Goal: Task Accomplishment & Management: Use online tool/utility

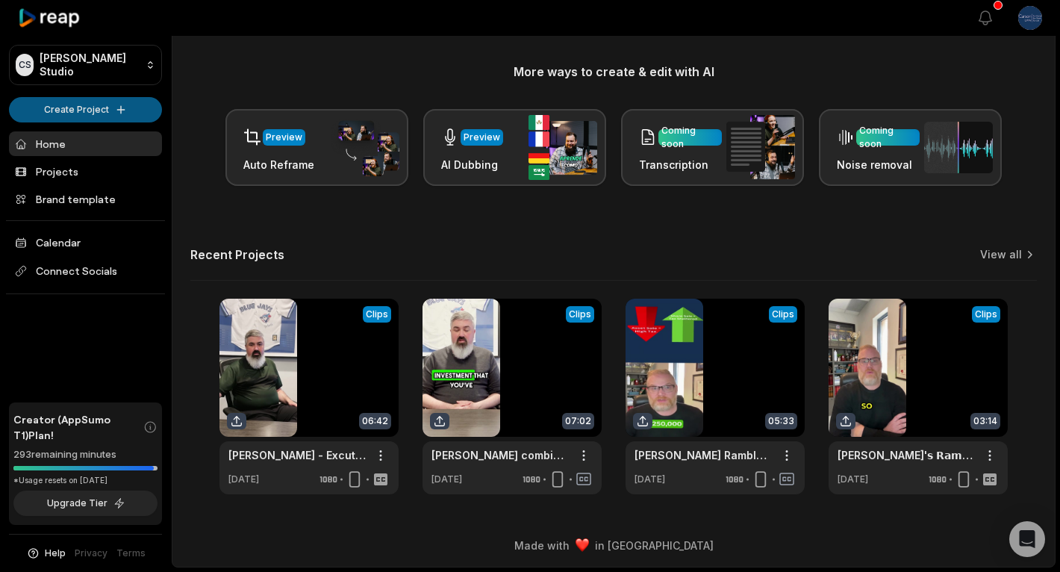
click at [99, 107] on html "CS Carson's Studio Create Project Home Projects Brand template Calendar Connect…" at bounding box center [530, 113] width 1060 height 572
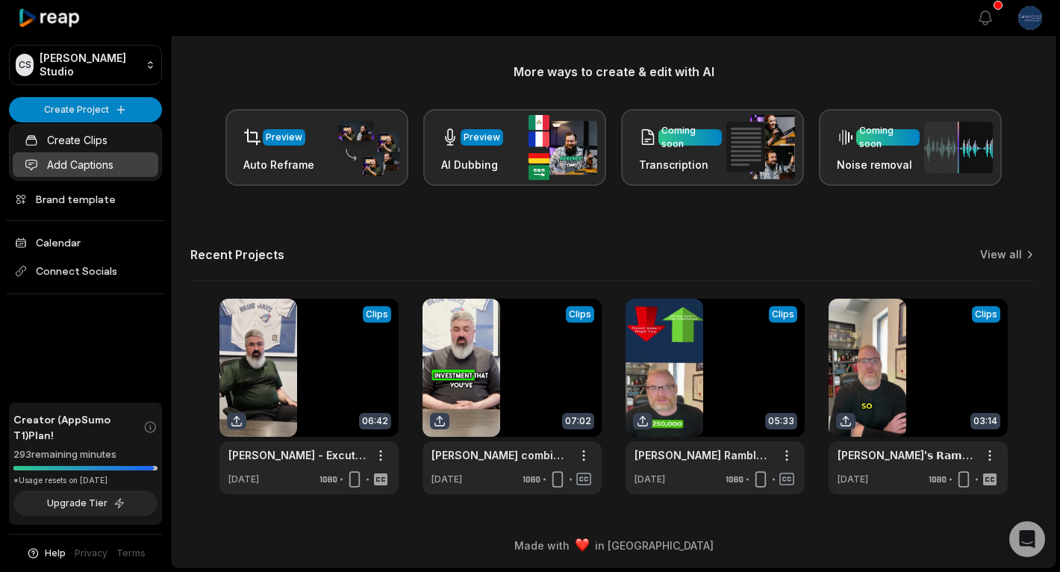
click at [110, 166] on link "Add Captions" at bounding box center [86, 164] width 146 height 25
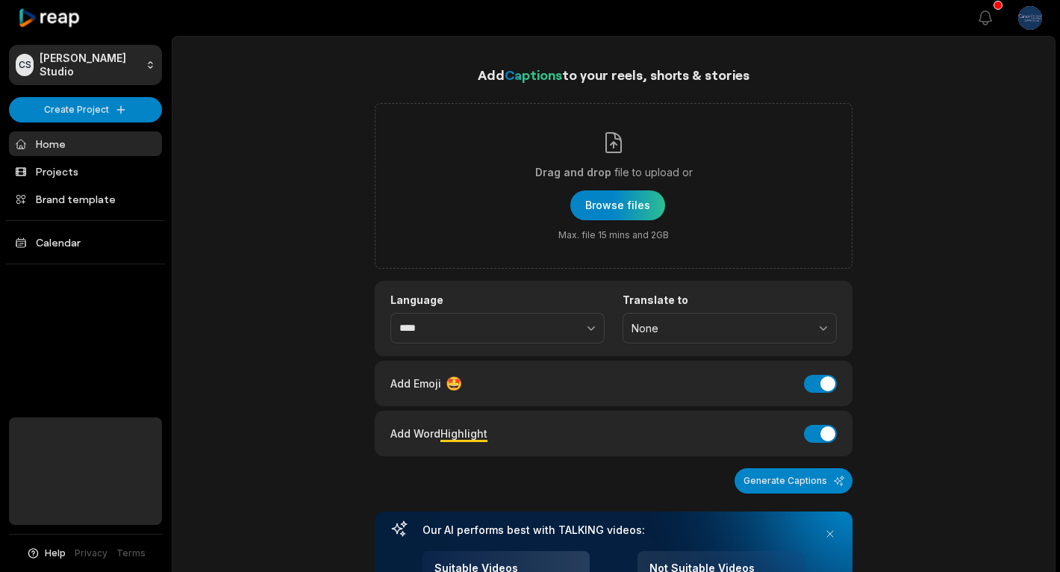
click at [101, 105] on html "CS Carson's Studio Create Project Home Projects Brand template Calendar Help Pr…" at bounding box center [530, 286] width 1060 height 572
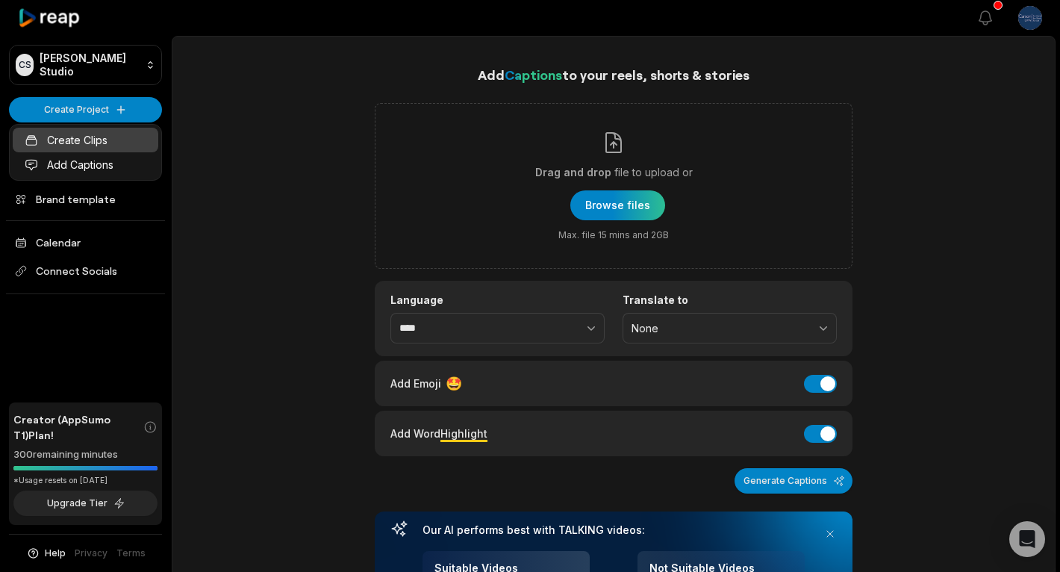
click at [114, 142] on link "Create Clips" at bounding box center [86, 140] width 146 height 25
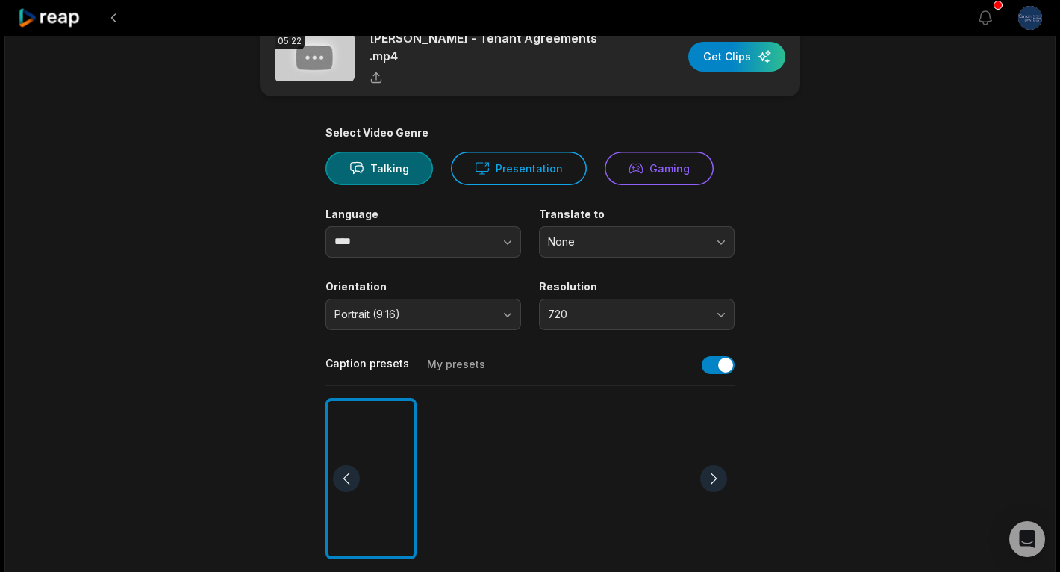
scroll to position [47, 0]
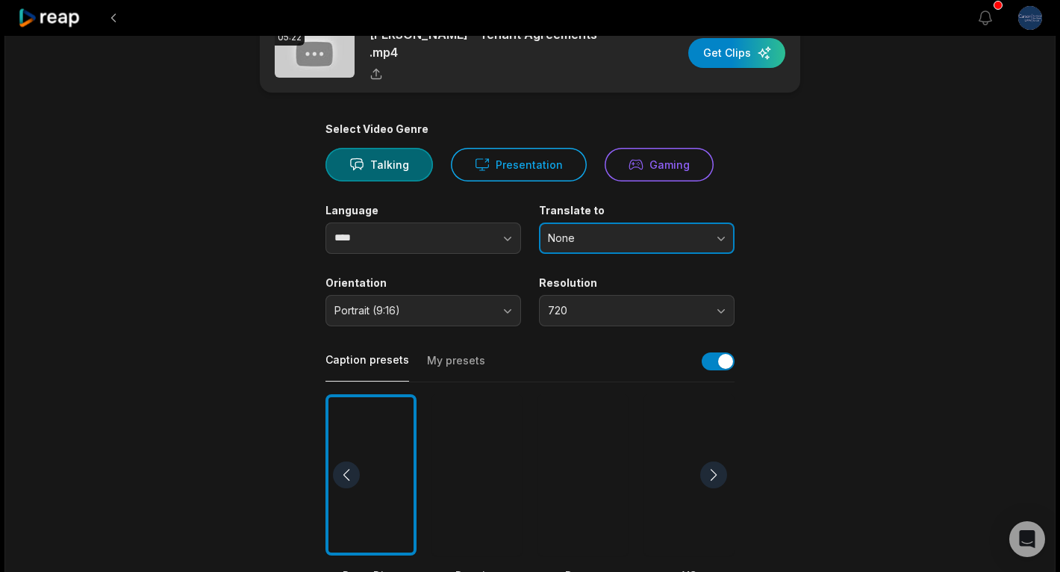
click at [628, 231] on span "None" at bounding box center [626, 237] width 157 height 13
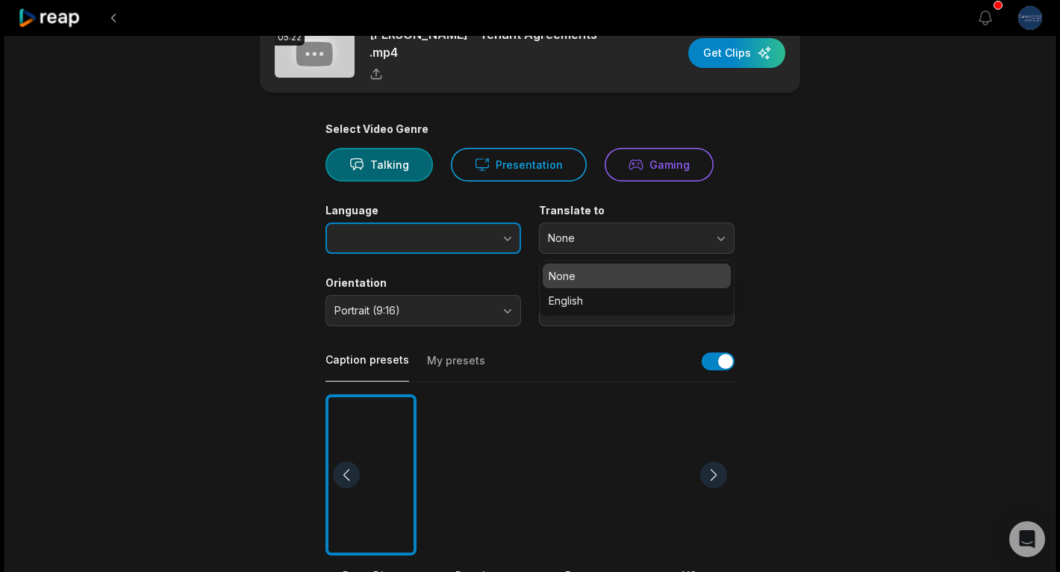
click at [512, 231] on icon "button" at bounding box center [507, 238] width 15 height 15
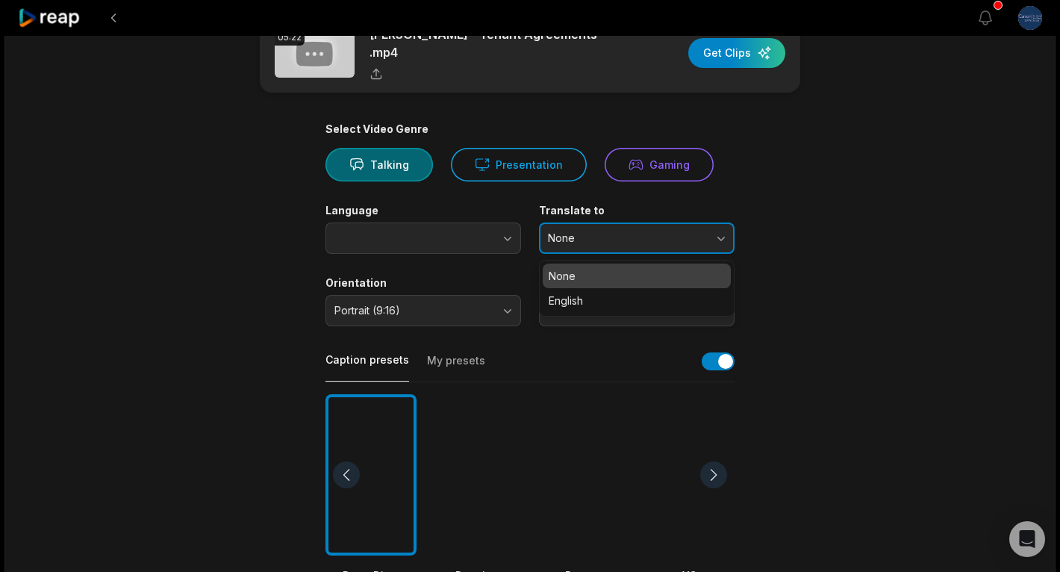
type input "****"
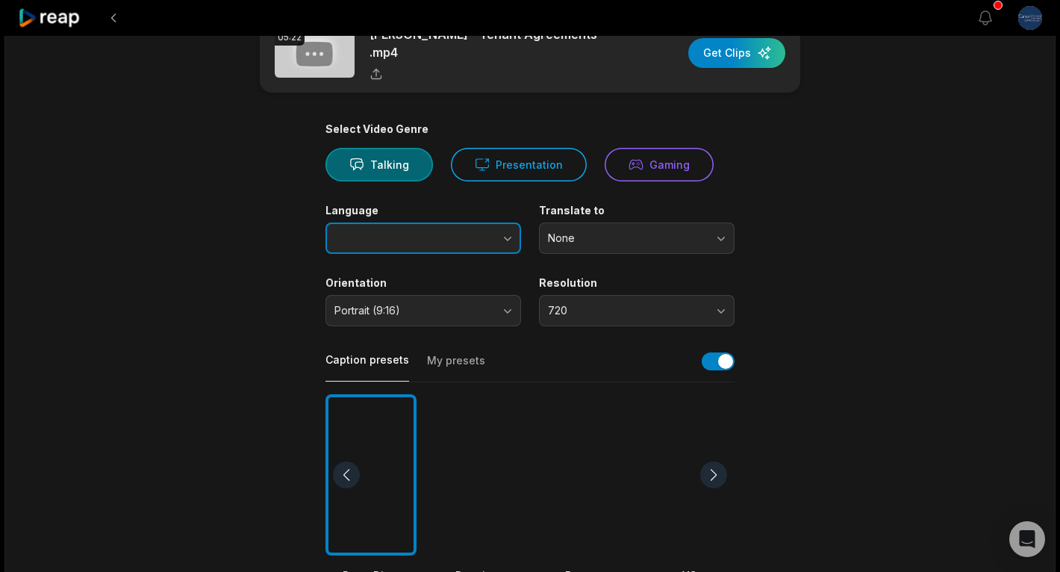
click at [505, 231] on icon "button" at bounding box center [507, 238] width 15 height 15
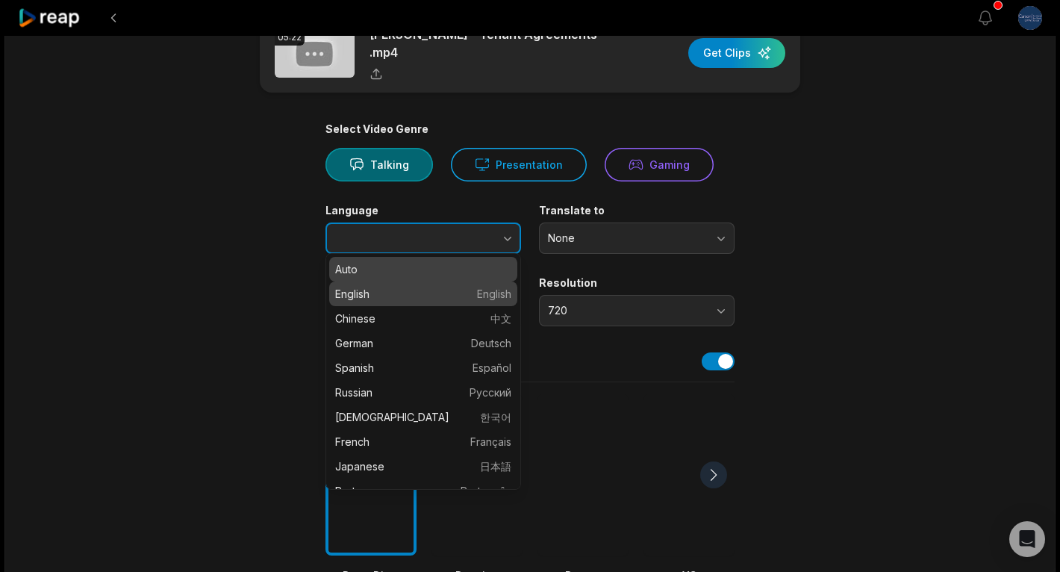
type input "*******"
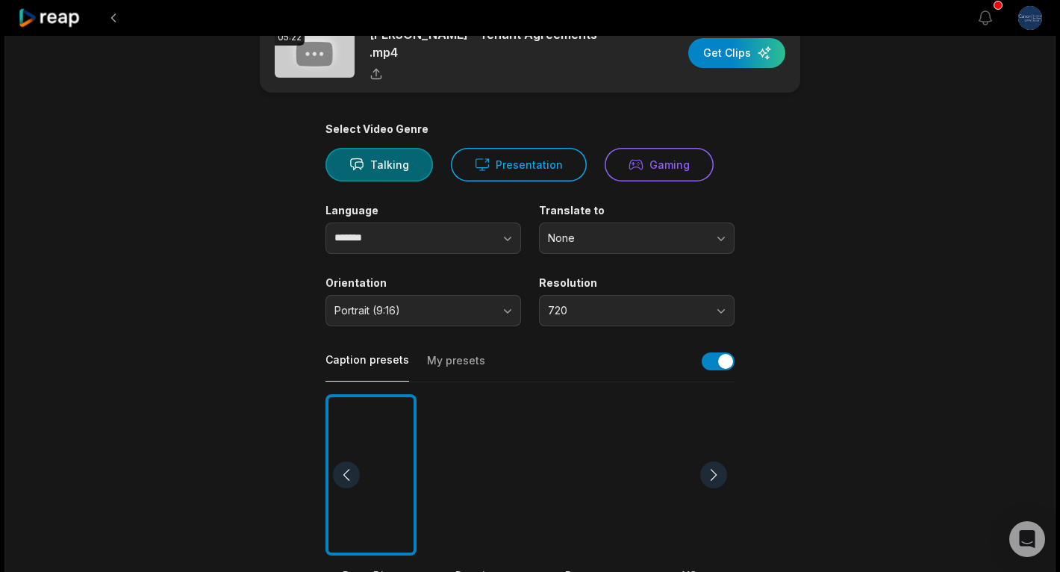
click at [609, 249] on div "Select Video Genre Talking Presentation Gaming Language ******* Translate to No…" at bounding box center [529, 524] width 409 height 805
click at [609, 240] on button "None" at bounding box center [637, 237] width 196 height 31
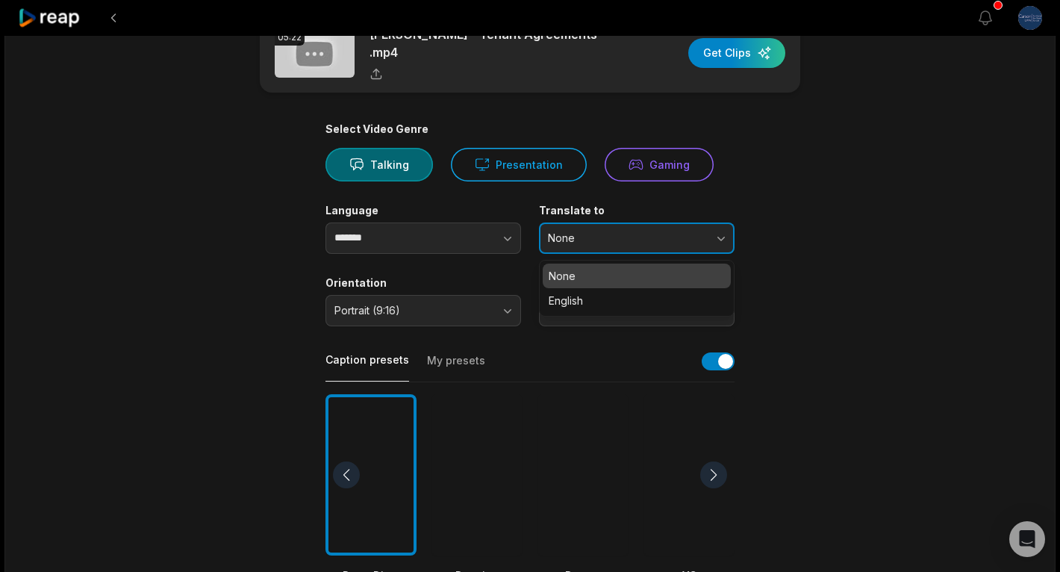
click at [679, 222] on button "None" at bounding box center [637, 237] width 196 height 31
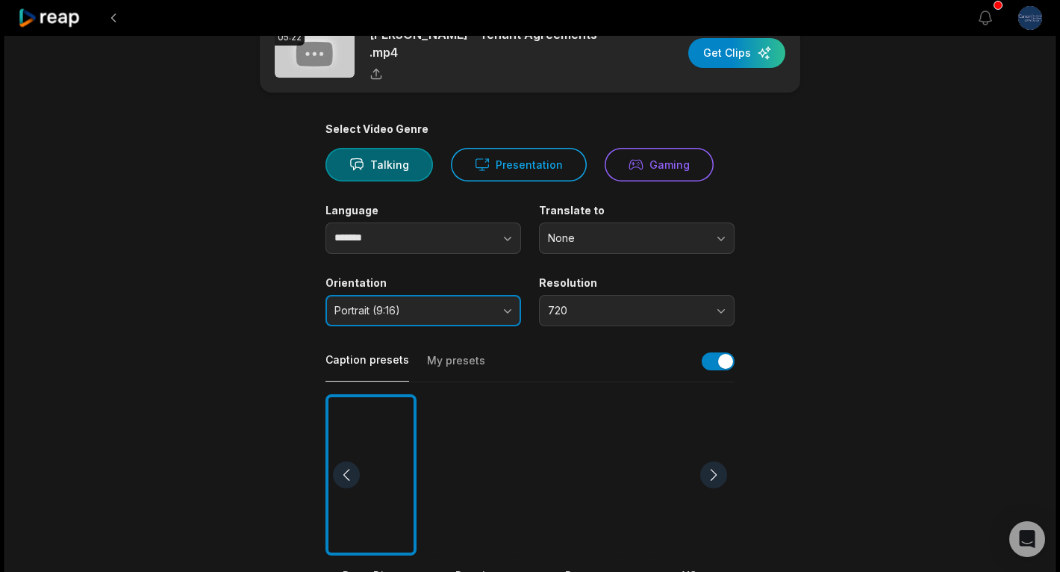
click at [490, 304] on span "Portrait (9:16)" at bounding box center [412, 310] width 157 height 13
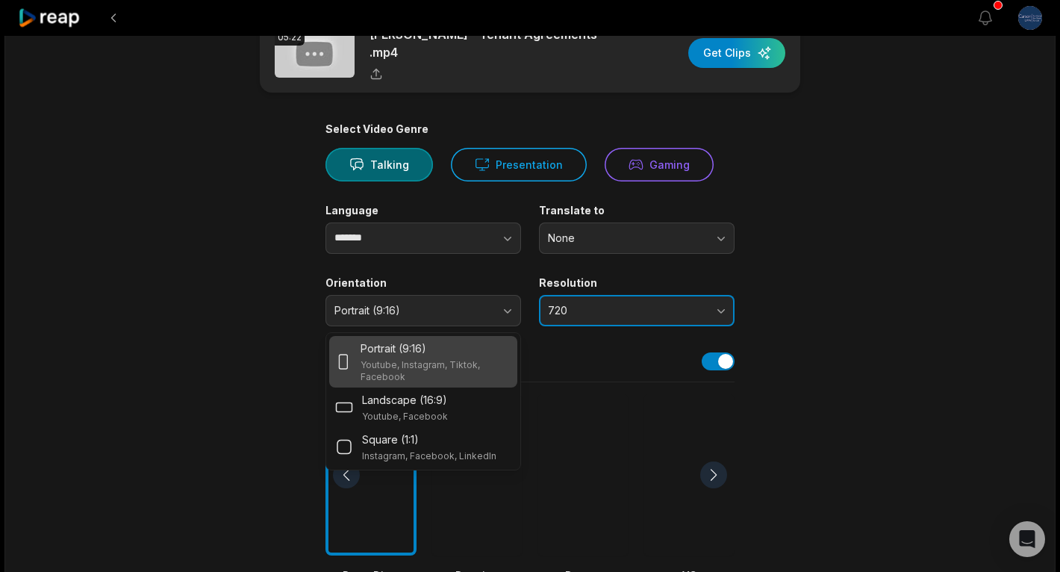
click at [649, 315] on button "720" at bounding box center [637, 310] width 196 height 31
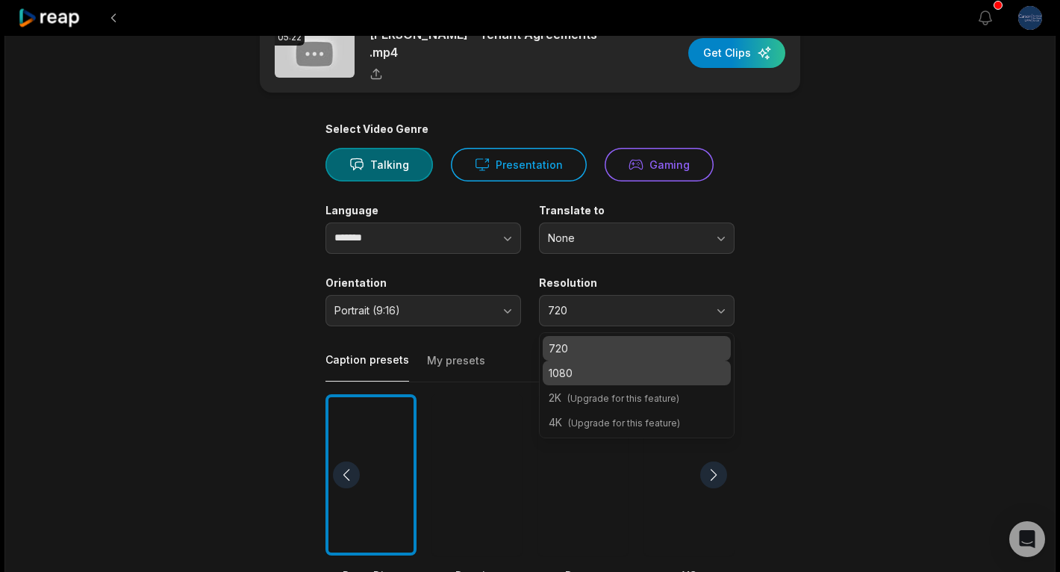
click at [617, 372] on p "1080" at bounding box center [637, 373] width 176 height 16
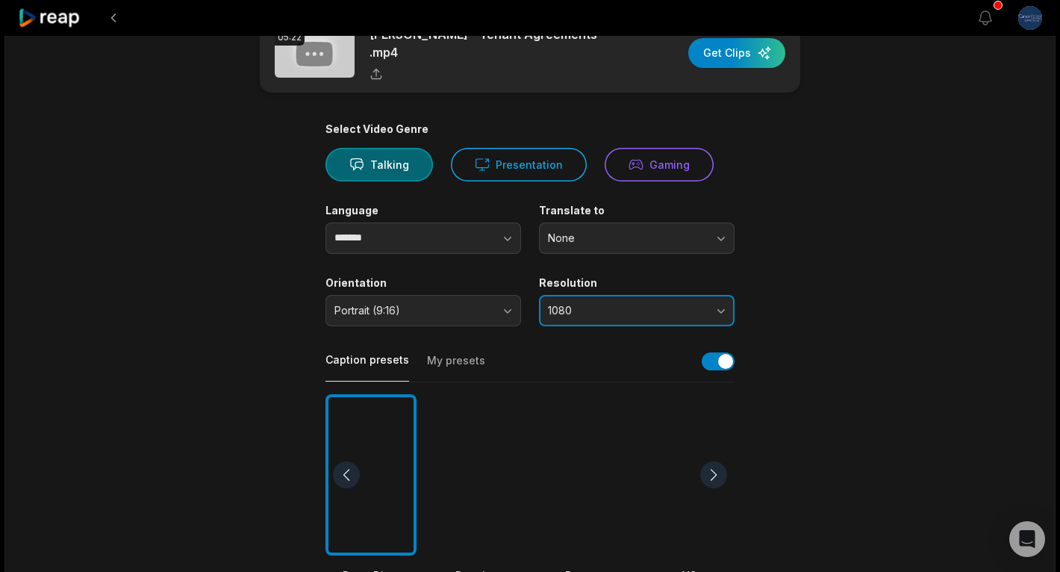
scroll to position [449, 0]
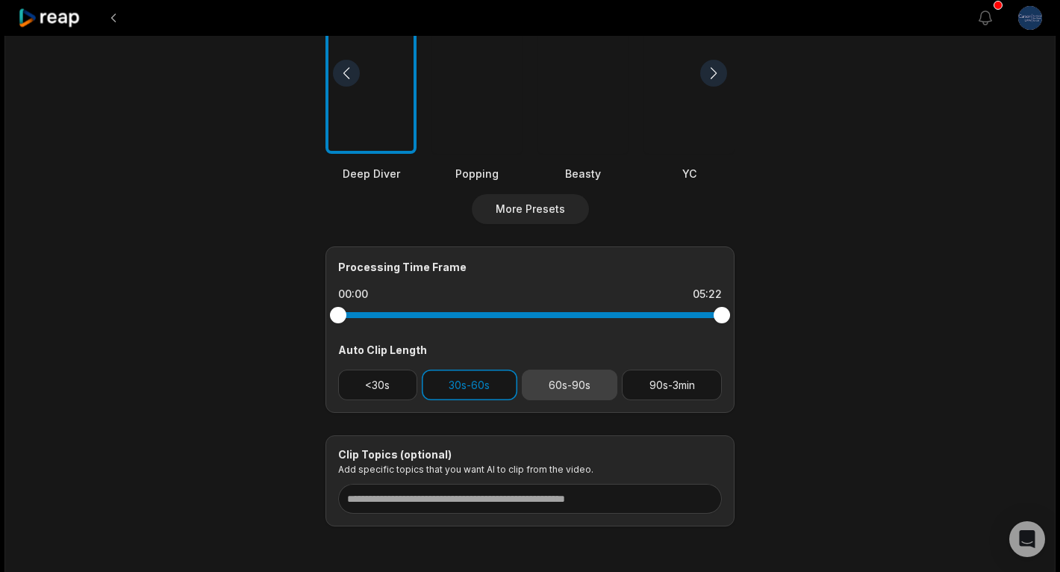
click at [552, 389] on button "60s-90s" at bounding box center [570, 384] width 96 height 31
click at [395, 384] on button "<30s" at bounding box center [377, 384] width 79 height 31
click at [648, 396] on div "Processing Time Frame 00:00 05:22 Auto Clip Length <30s 30s-60s 60s-90s 90s-3min" at bounding box center [529, 329] width 409 height 166
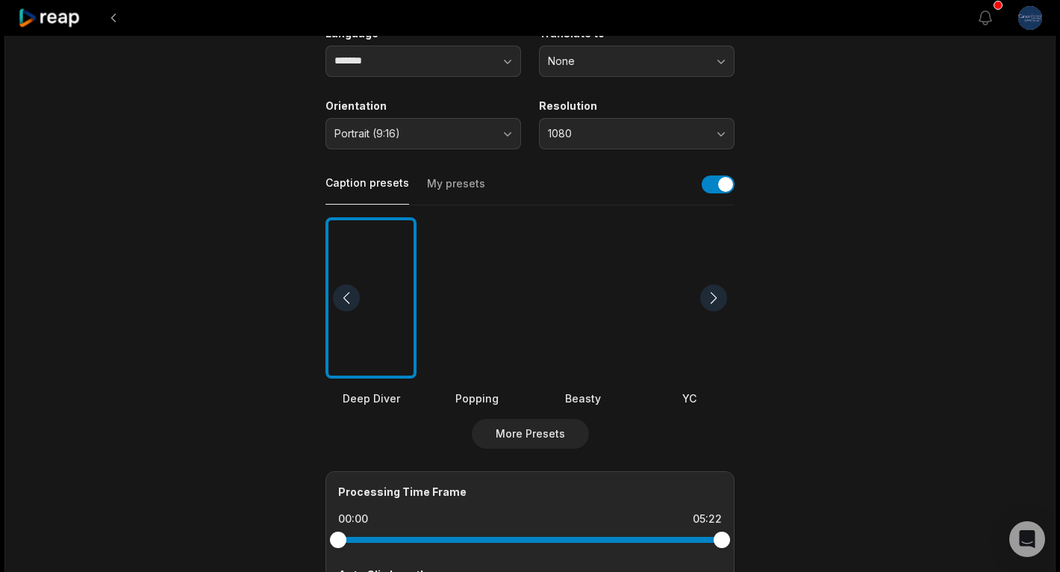
scroll to position [200, 0]
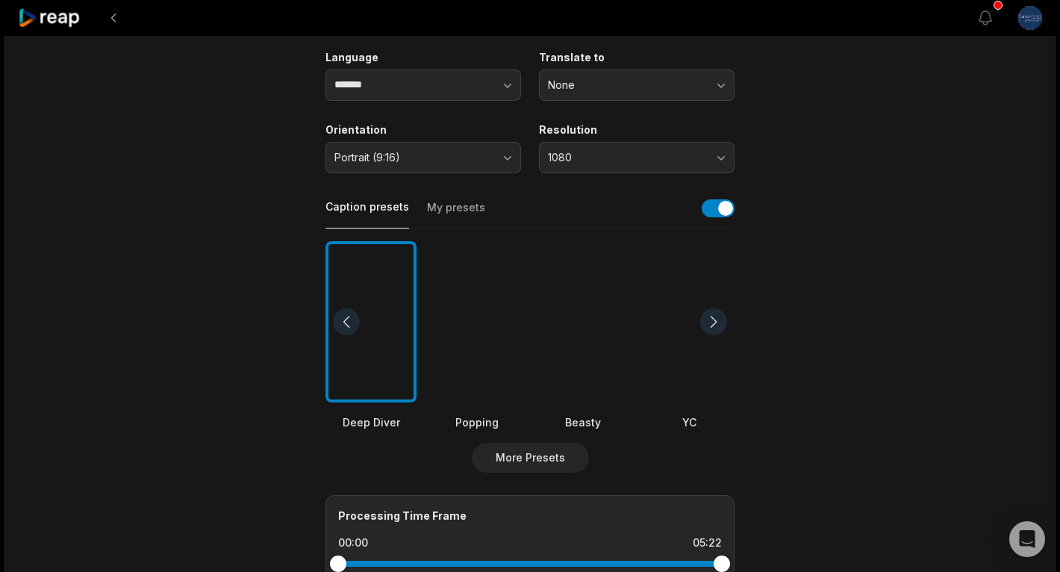
click at [463, 209] on button "My presets" at bounding box center [456, 214] width 58 height 28
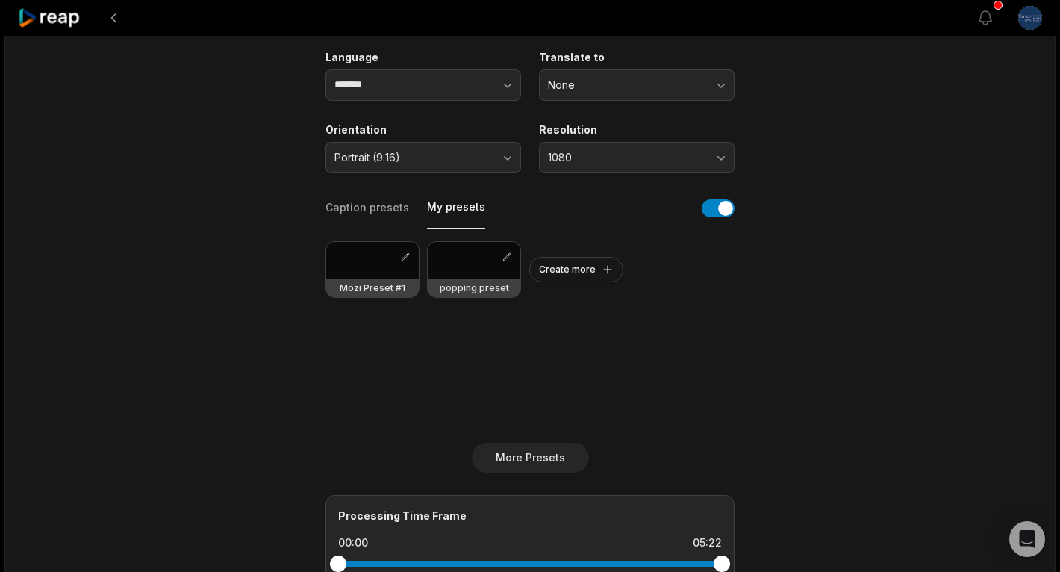
click at [402, 200] on button "Caption presets" at bounding box center [367, 214] width 84 height 28
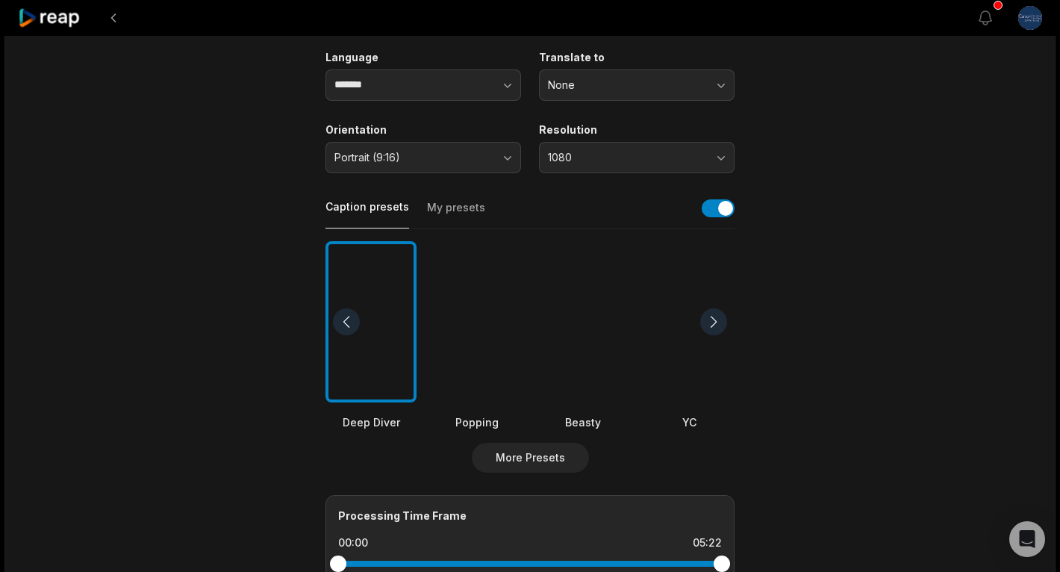
click at [550, 433] on div "Deep Diver Popping Beasty YC Playdate Pet Zen" at bounding box center [529, 335] width 409 height 213
click at [554, 443] on button "More Presets" at bounding box center [530, 458] width 117 height 30
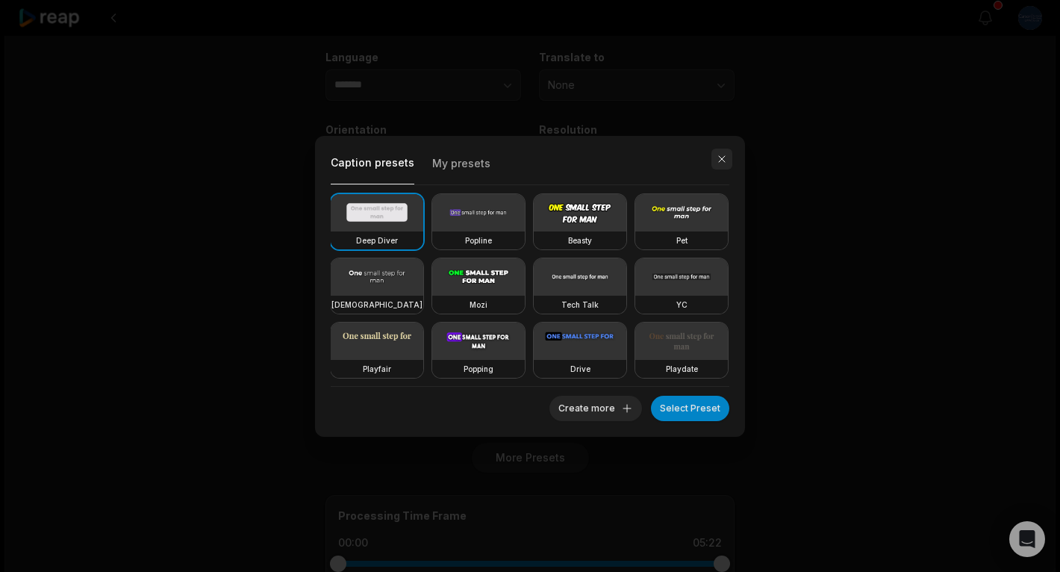
click at [720, 162] on button "button" at bounding box center [721, 159] width 21 height 21
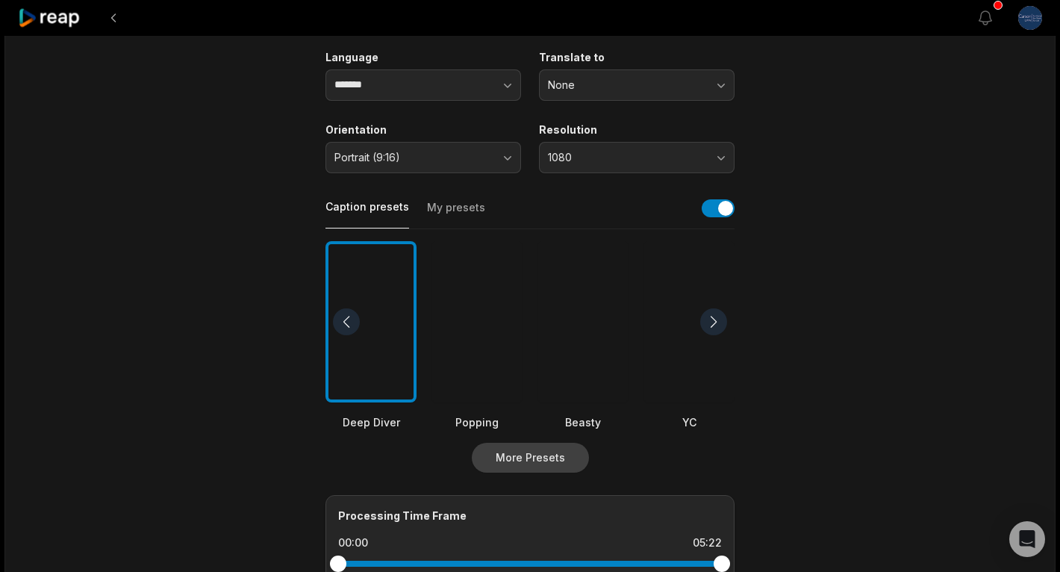
click at [526, 450] on button "More Presets" at bounding box center [530, 458] width 117 height 30
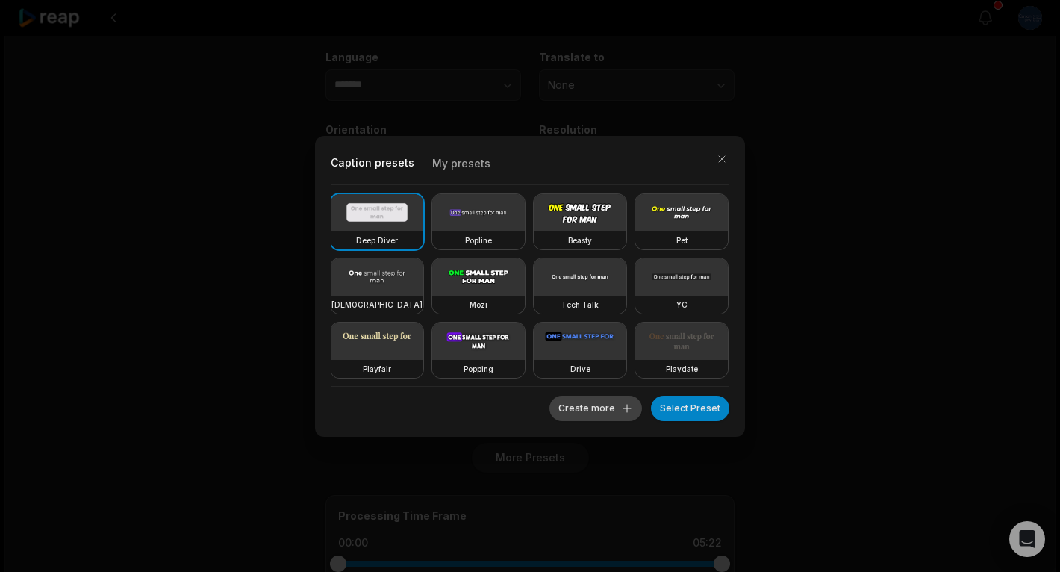
click at [631, 399] on button "Create more" at bounding box center [595, 408] width 93 height 25
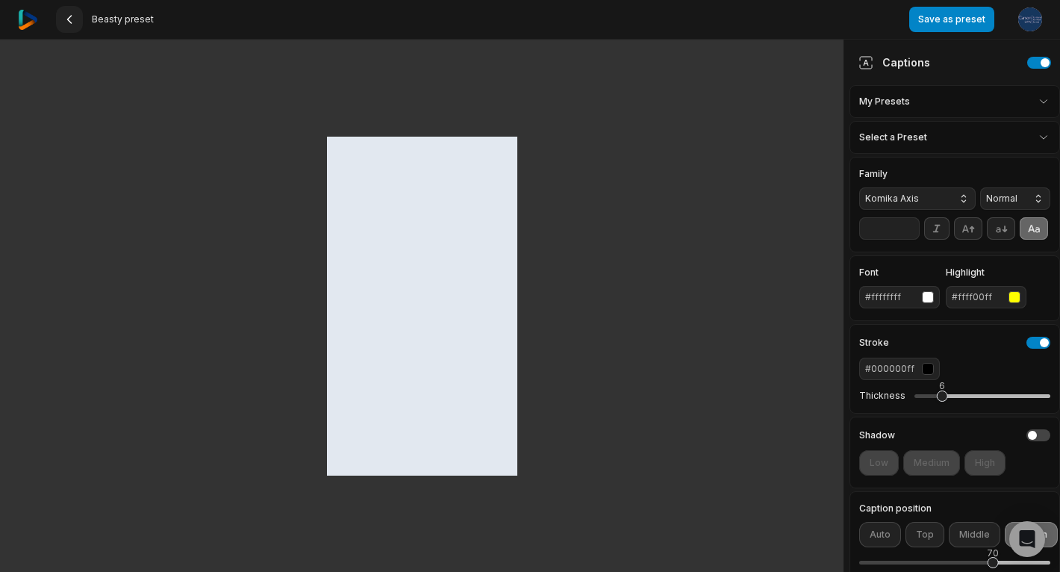
click at [70, 17] on icon at bounding box center [69, 19] width 12 height 12
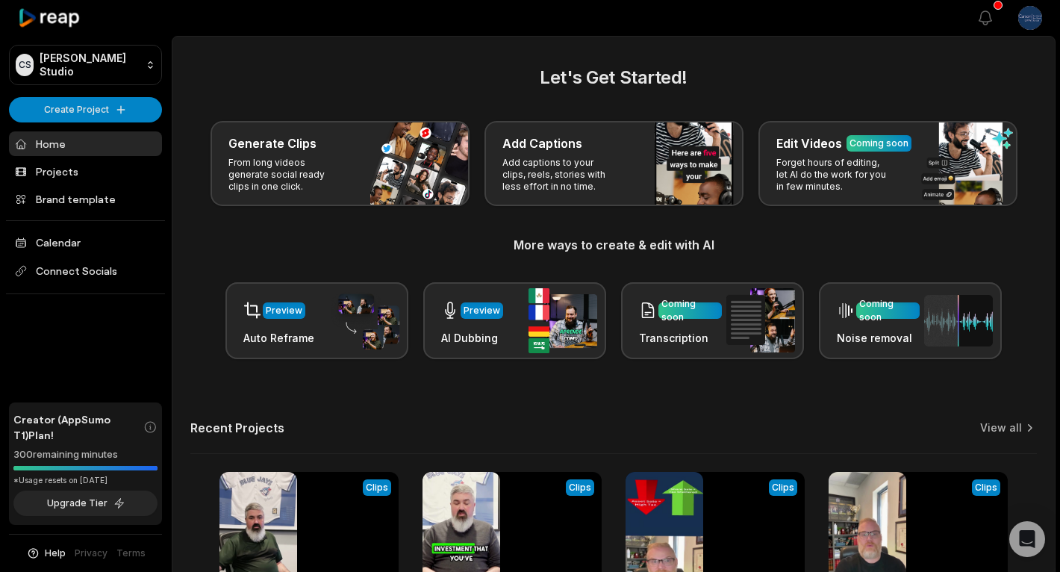
click at [91, 147] on link "Home" at bounding box center [85, 143] width 153 height 25
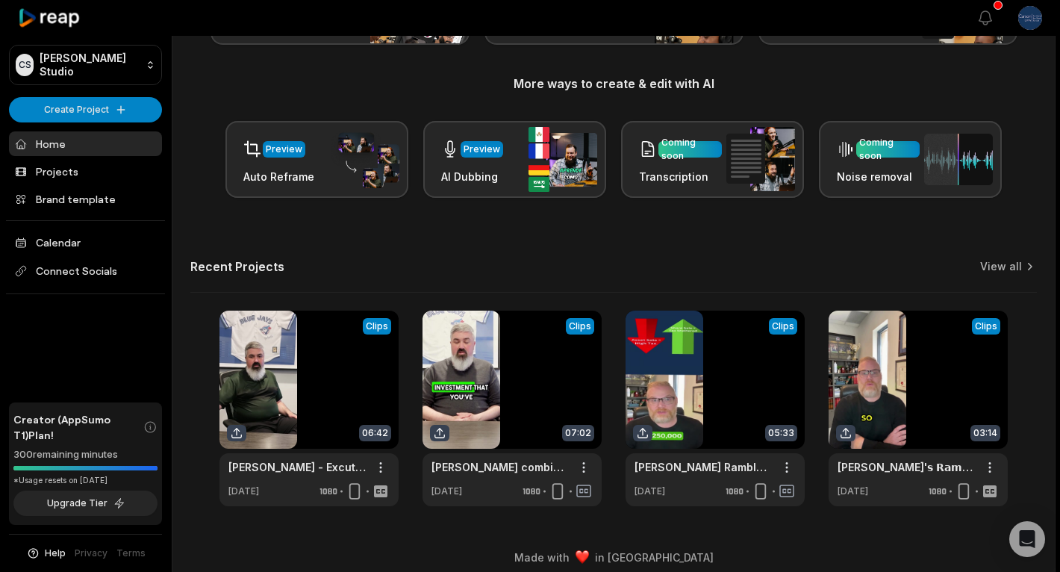
scroll to position [173, 0]
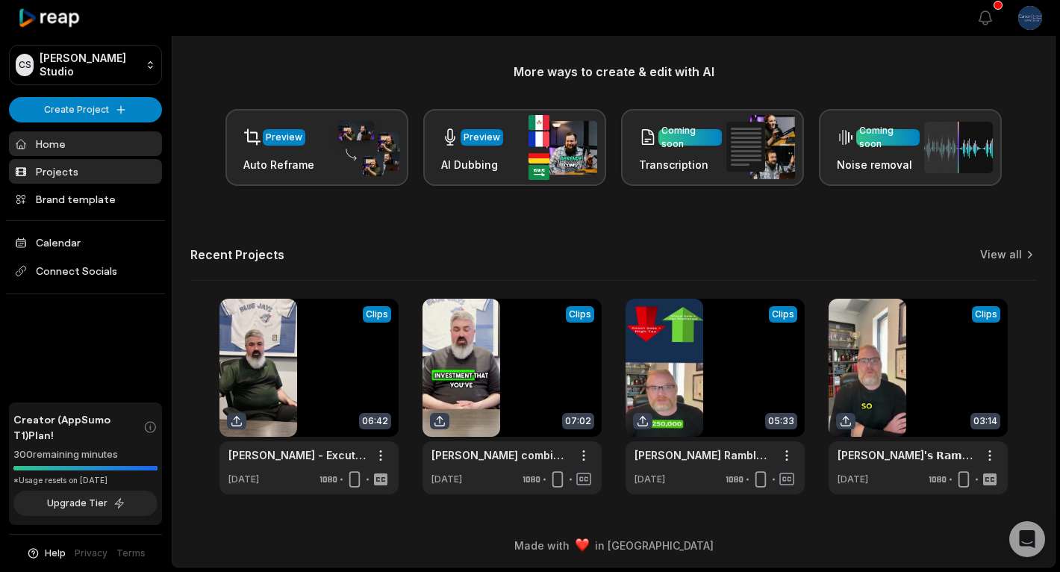
click at [84, 181] on link "Projects" at bounding box center [85, 171] width 153 height 25
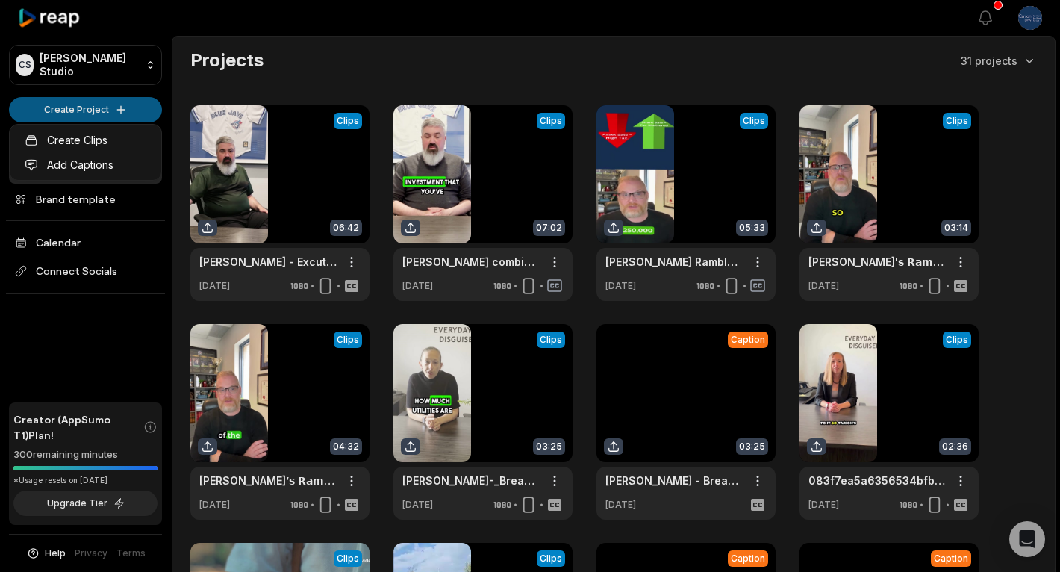
click at [78, 104] on html "CS Carson's Studio Create Project Home Projects Brand template Calendar Connect…" at bounding box center [530, 286] width 1060 height 572
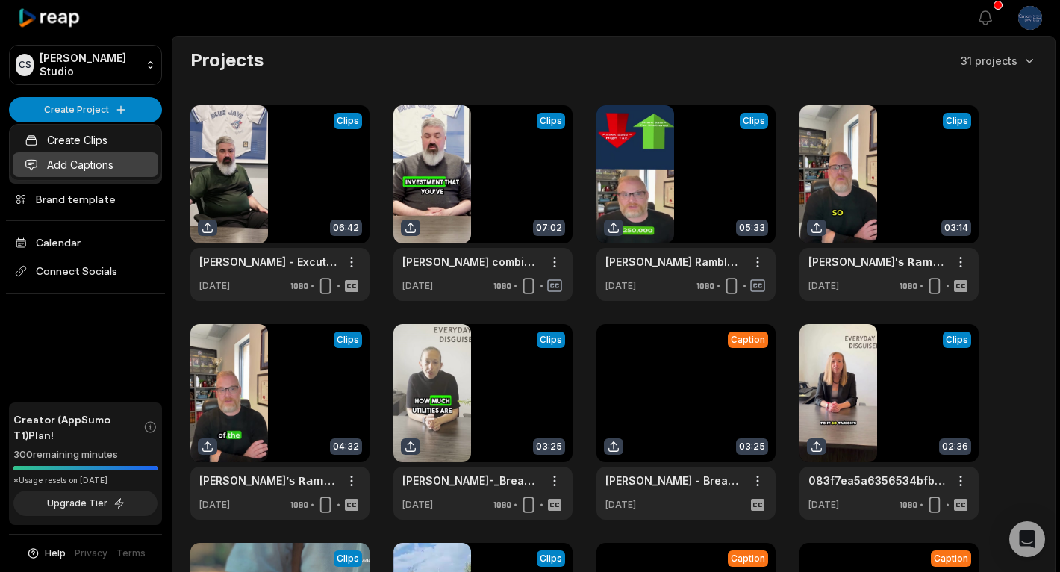
click at [103, 159] on link "Add Captions" at bounding box center [86, 164] width 146 height 25
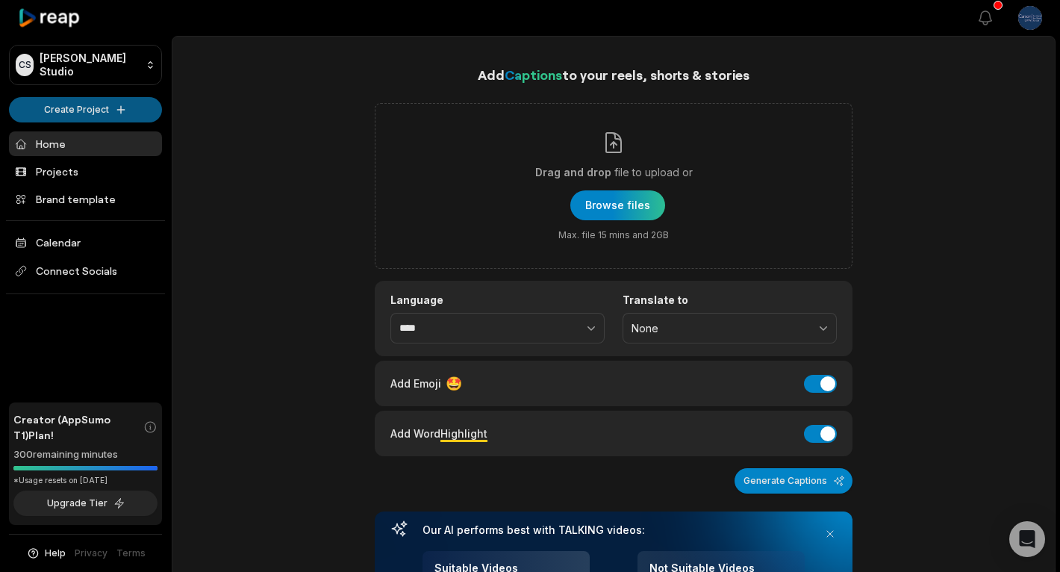
click at [115, 112] on html "[PERSON_NAME] Studio Create Project Home Projects Brand template Calendar Conne…" at bounding box center [530, 286] width 1060 height 572
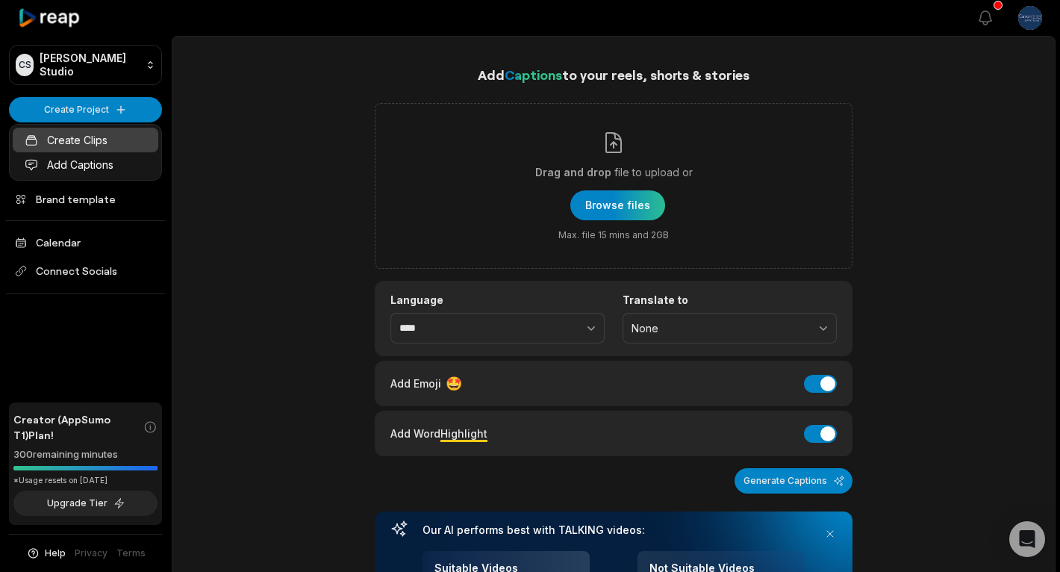
click at [111, 141] on link "Create Clips" at bounding box center [86, 140] width 146 height 25
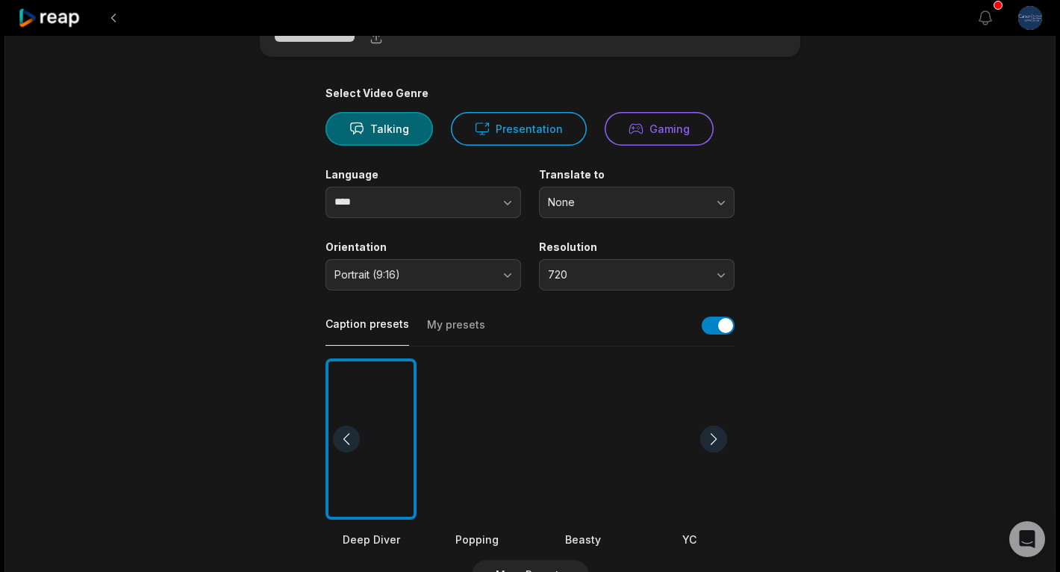
scroll to position [94, 0]
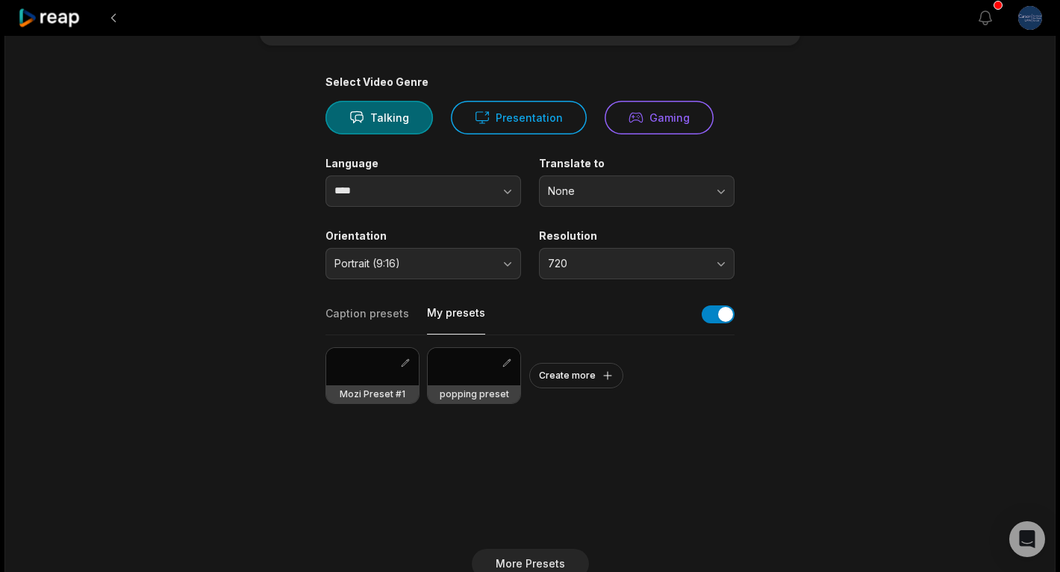
click at [434, 314] on button "My presets" at bounding box center [456, 319] width 58 height 29
click at [451, 359] on div at bounding box center [474, 366] width 93 height 37
click at [593, 257] on span "720" at bounding box center [626, 263] width 157 height 13
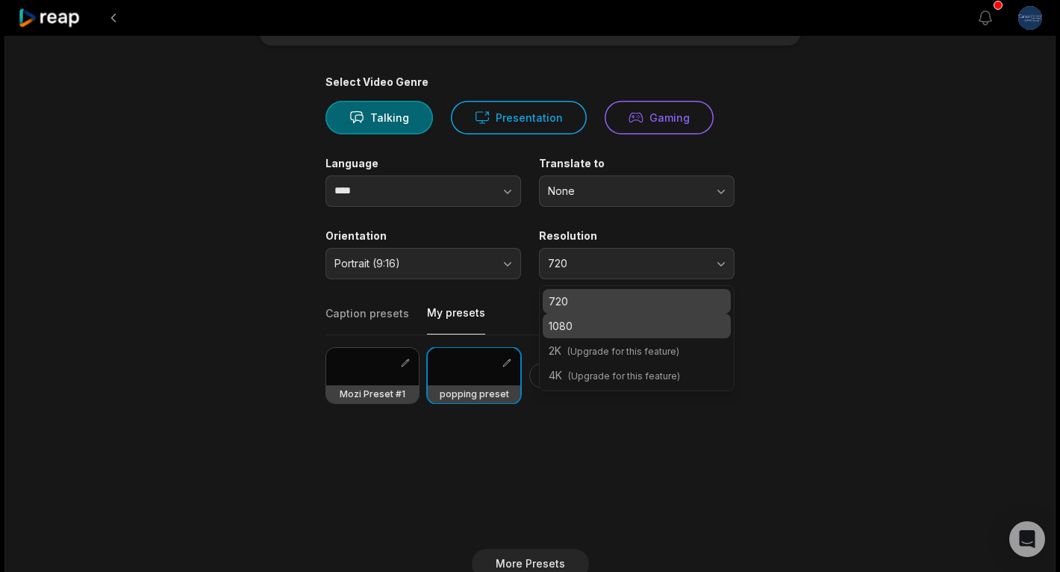
click at [584, 322] on p "1080" at bounding box center [637, 326] width 176 height 16
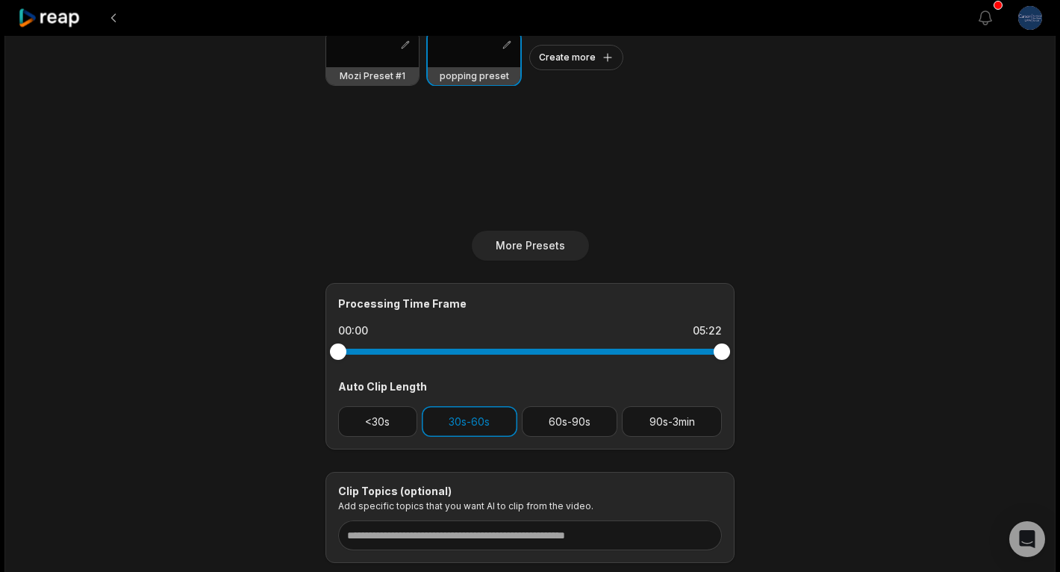
scroll to position [408, 0]
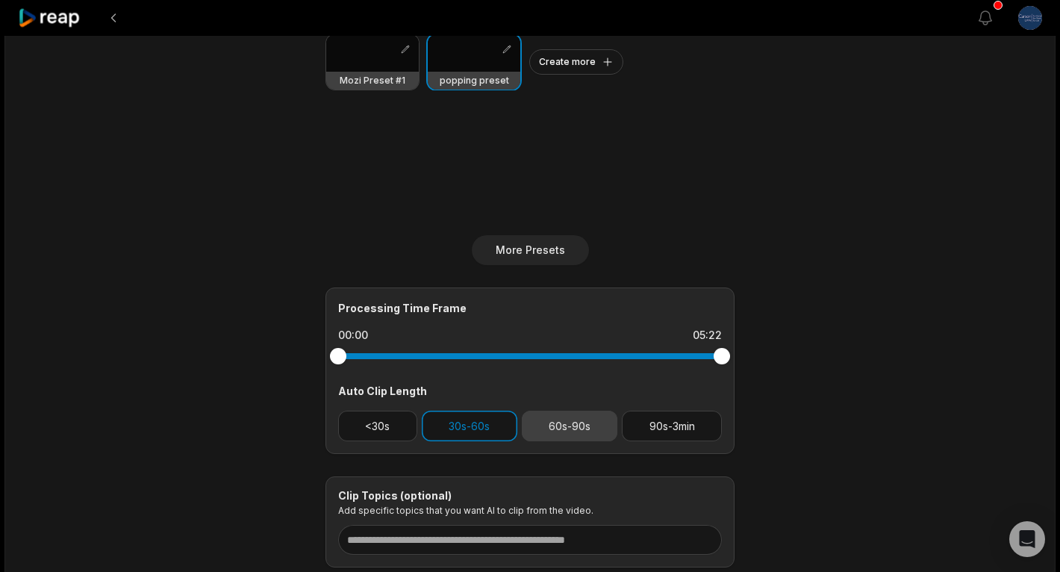
click at [535, 421] on button "60s-90s" at bounding box center [570, 426] width 96 height 31
click at [395, 411] on button "<30s" at bounding box center [377, 426] width 79 height 31
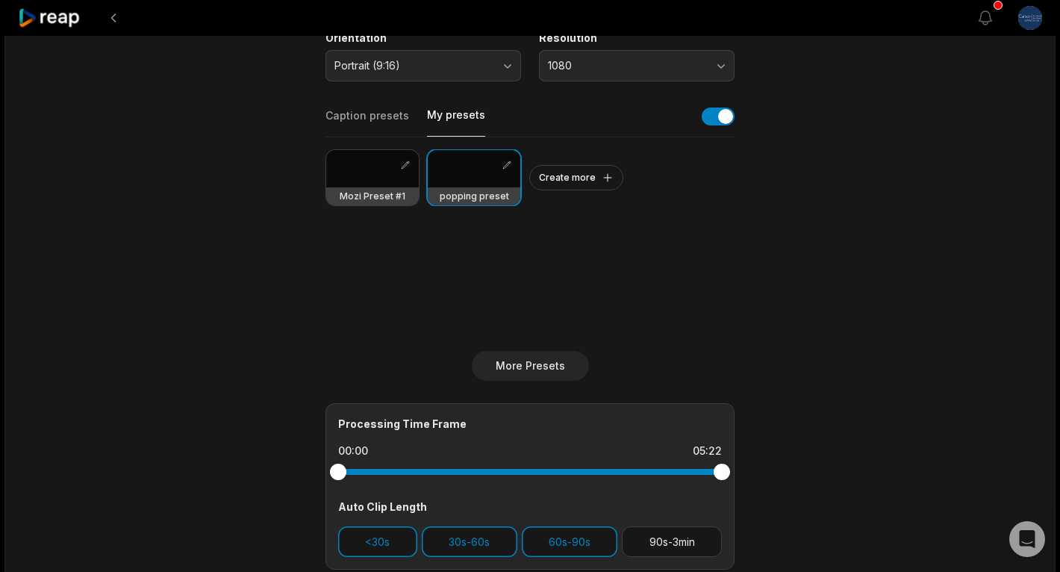
scroll to position [0, 0]
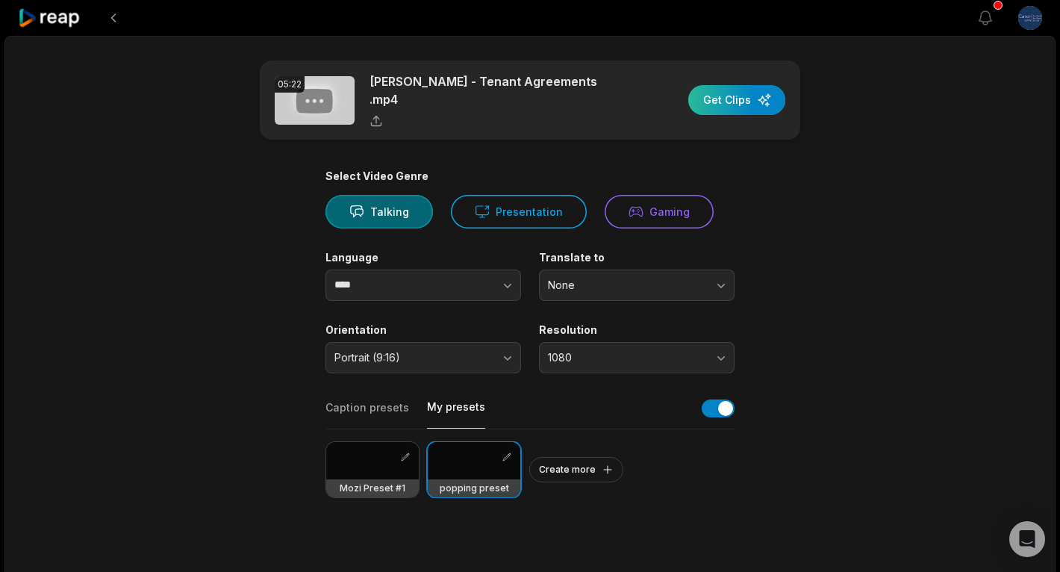
click at [714, 110] on div "button" at bounding box center [736, 100] width 97 height 30
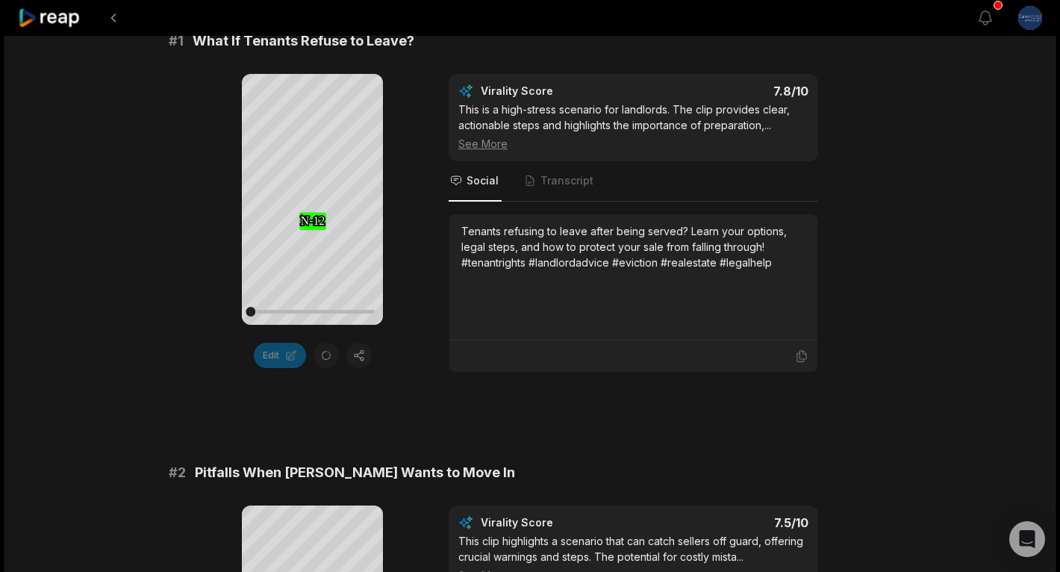
scroll to position [269, 0]
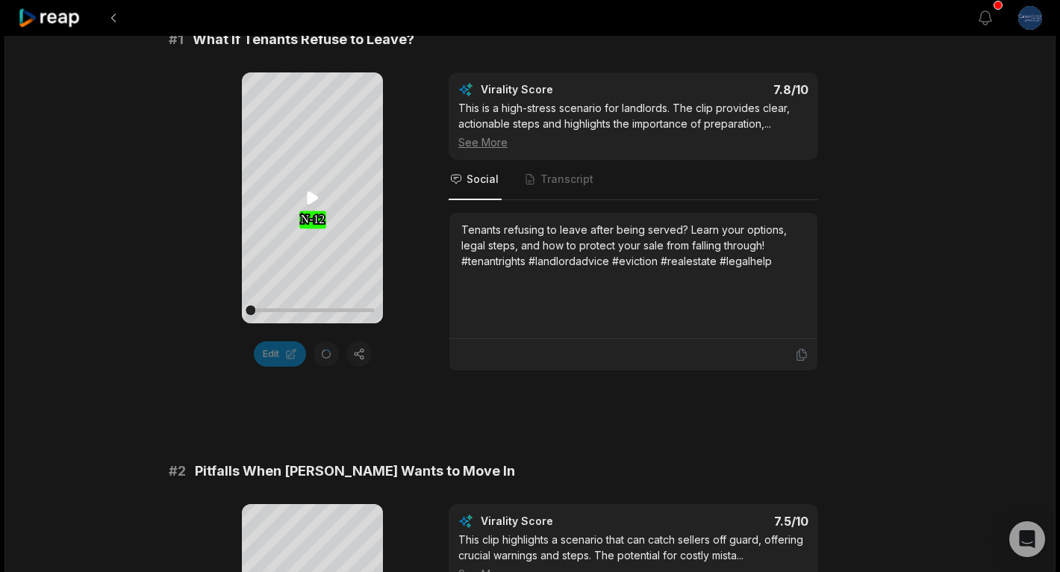
click at [310, 199] on icon at bounding box center [312, 198] width 11 height 13
click at [310, 199] on icon at bounding box center [313, 198] width 6 height 10
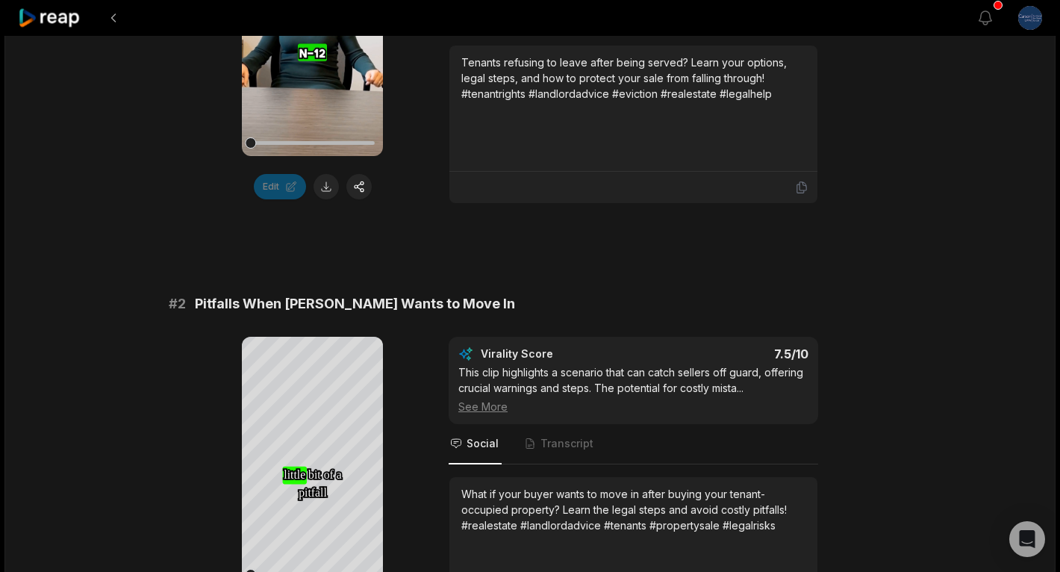
scroll to position [306, 0]
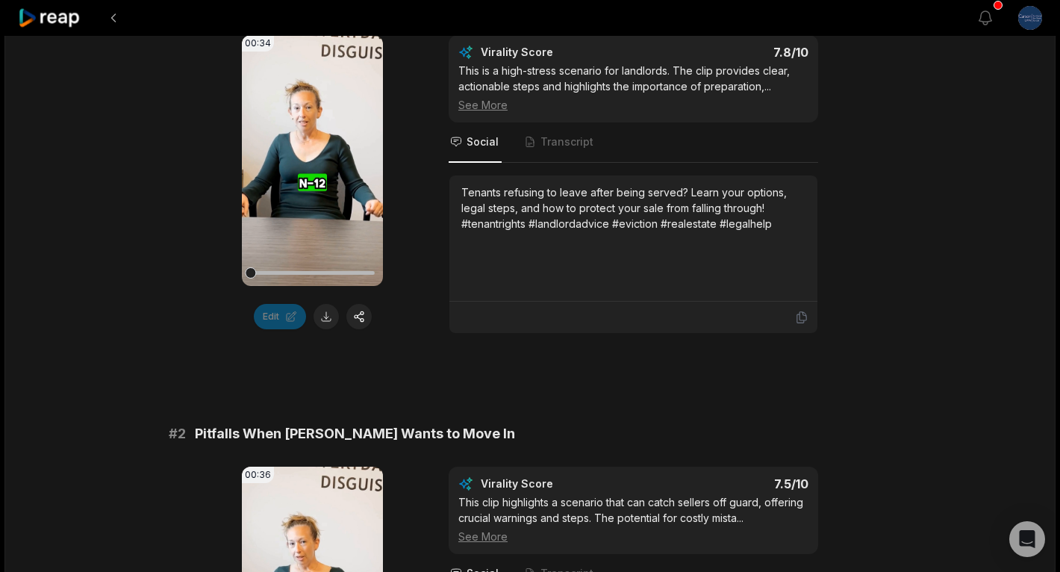
scroll to position [185, 0]
